Goal: Information Seeking & Learning: Learn about a topic

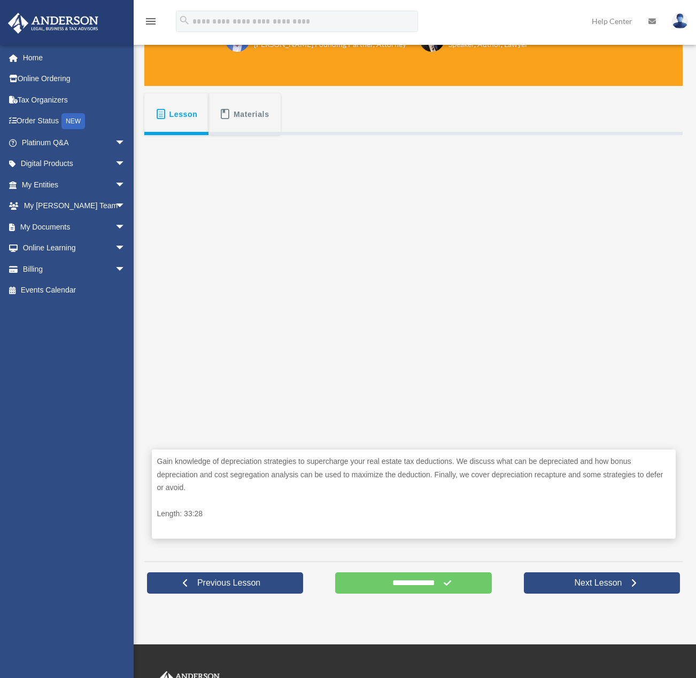
scroll to position [160, 0]
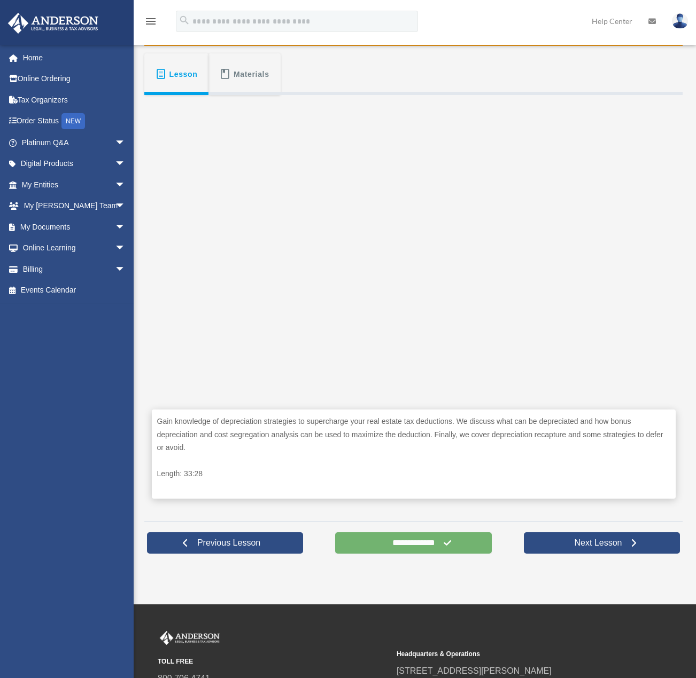
click at [412, 540] on input "**********" at bounding box center [413, 543] width 156 height 21
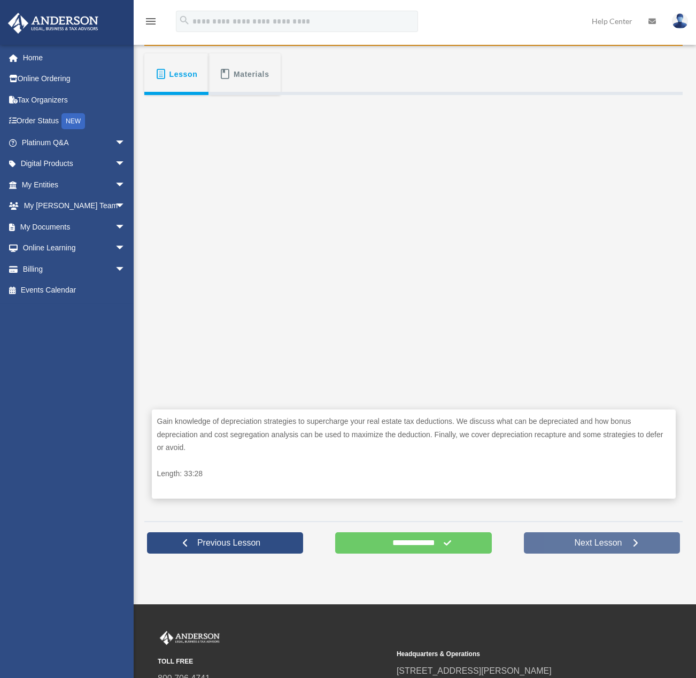
click at [571, 545] on span "Next Lesson" at bounding box center [597, 543] width 65 height 11
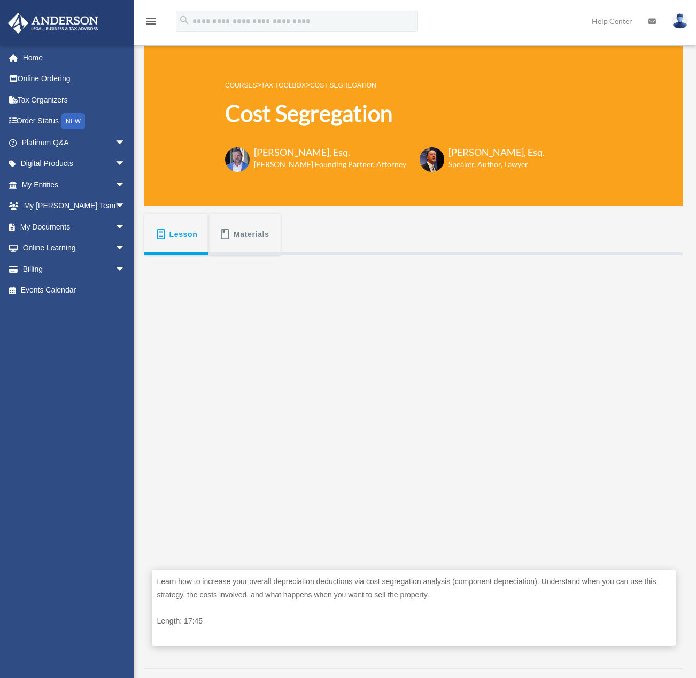
click at [238, 86] on link "COURSES" at bounding box center [241, 85] width 32 height 7
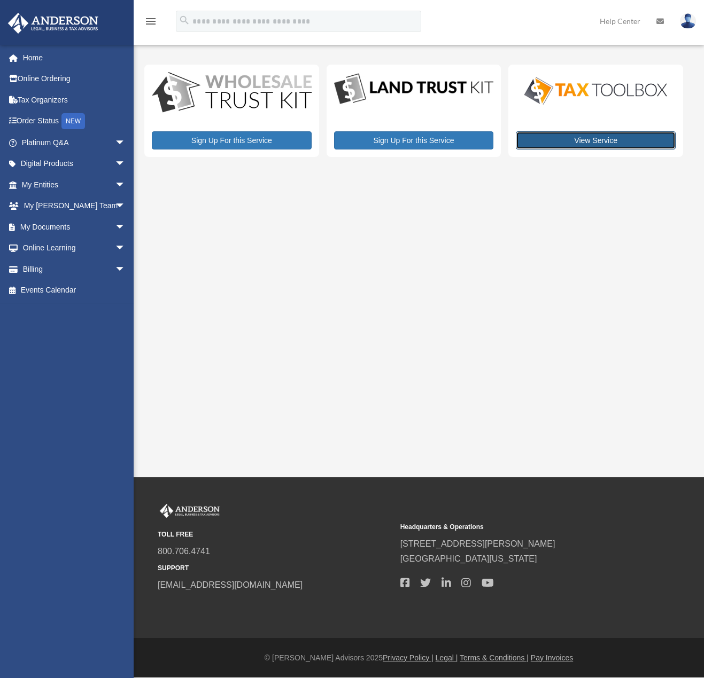
click at [589, 136] on link "View Service" at bounding box center [596, 140] width 160 height 18
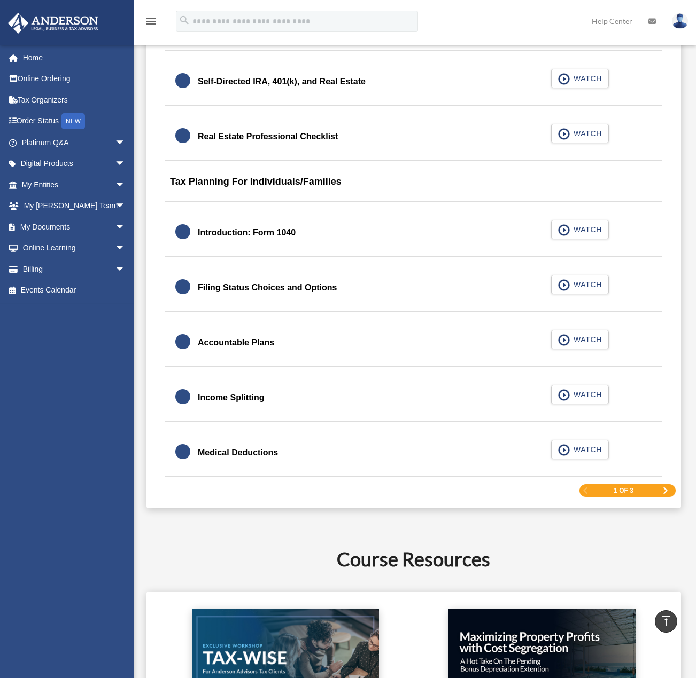
scroll to position [1603, 0]
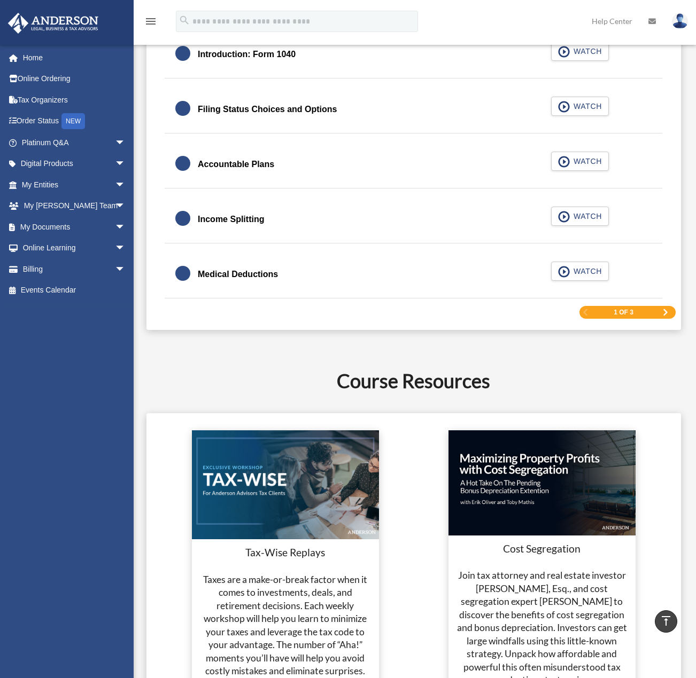
click at [665, 309] on link "Next Page" at bounding box center [665, 312] width 6 height 7
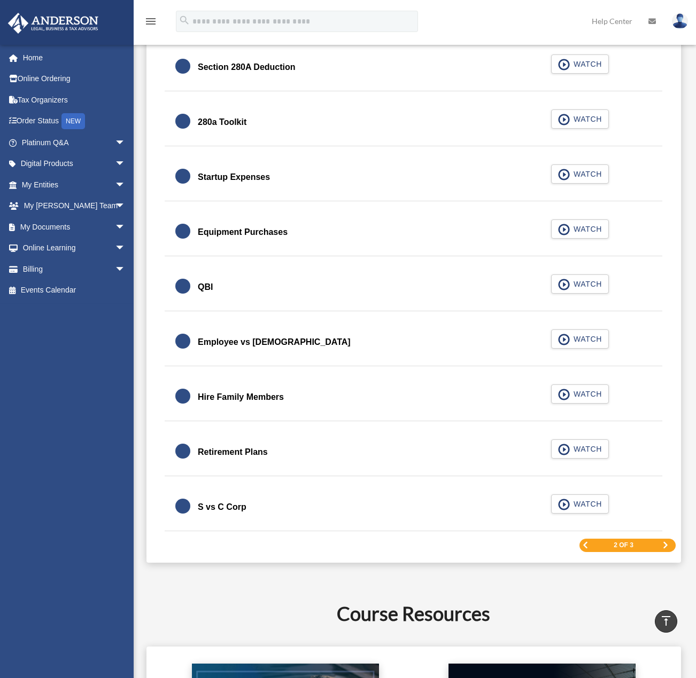
scroll to position [1336, 0]
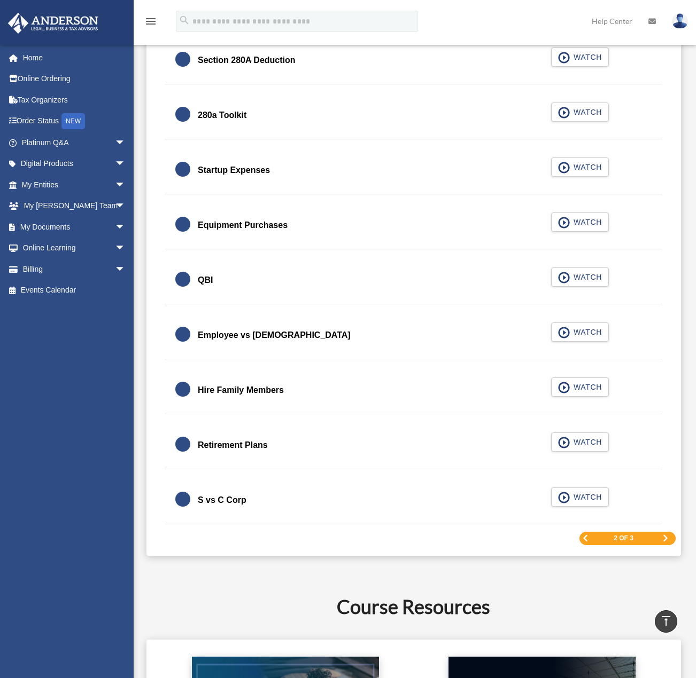
click at [666, 534] on div "2 of 3" at bounding box center [627, 538] width 96 height 13
click at [663, 538] on span "Next Page" at bounding box center [665, 538] width 6 height 6
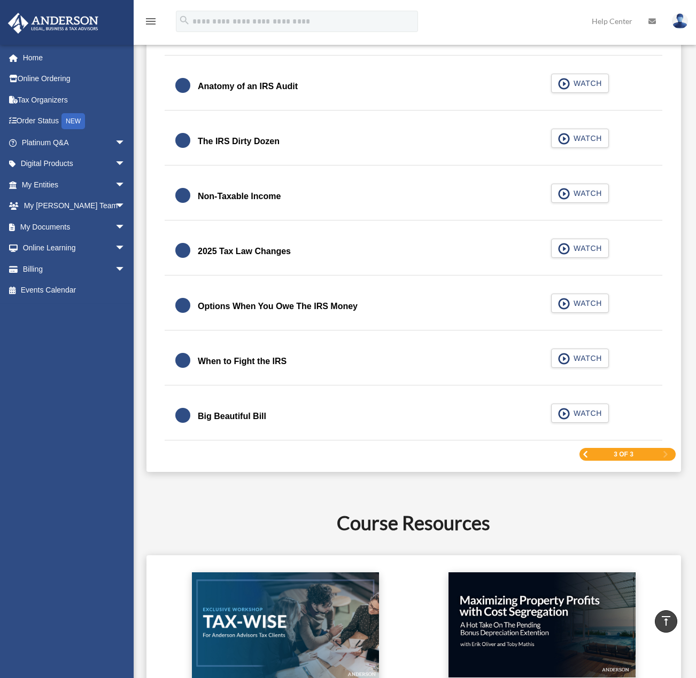
scroll to position [1251, 0]
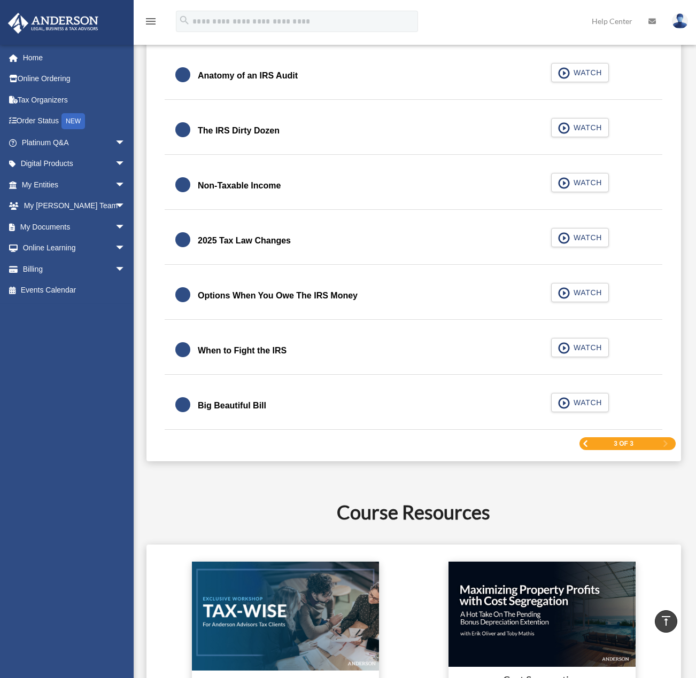
click at [585, 439] on div "3 of 3" at bounding box center [627, 444] width 96 height 13
click at [583, 441] on span "Previous Page" at bounding box center [585, 444] width 6 height 6
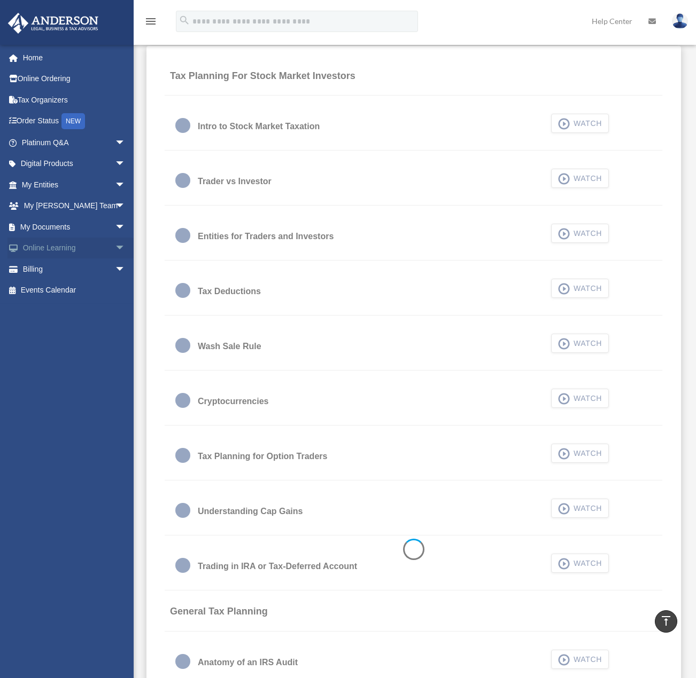
scroll to position [663, 0]
